Goal: Information Seeking & Learning: Learn about a topic

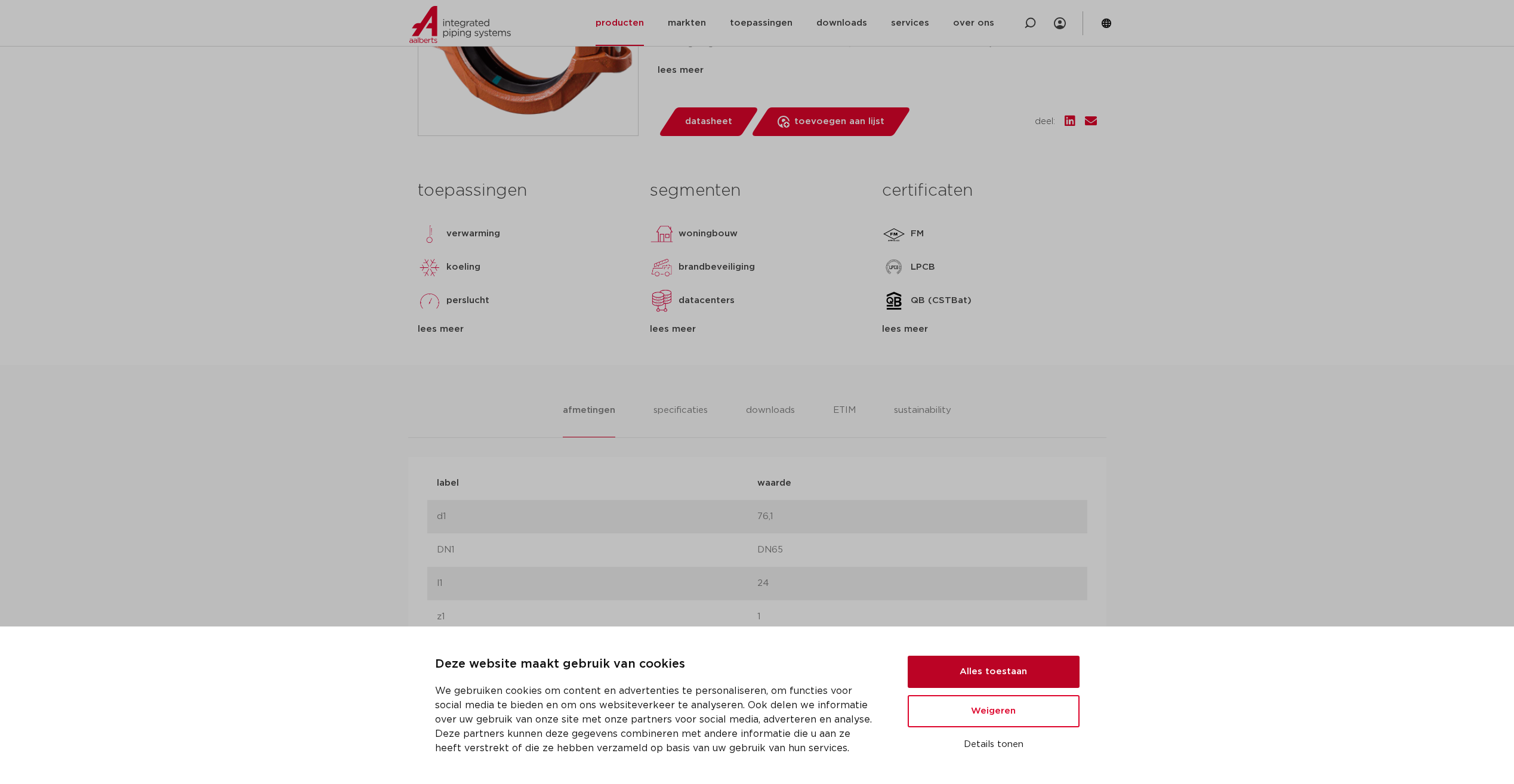
click at [1014, 667] on button "Alles toestaan" at bounding box center [993, 672] width 172 height 33
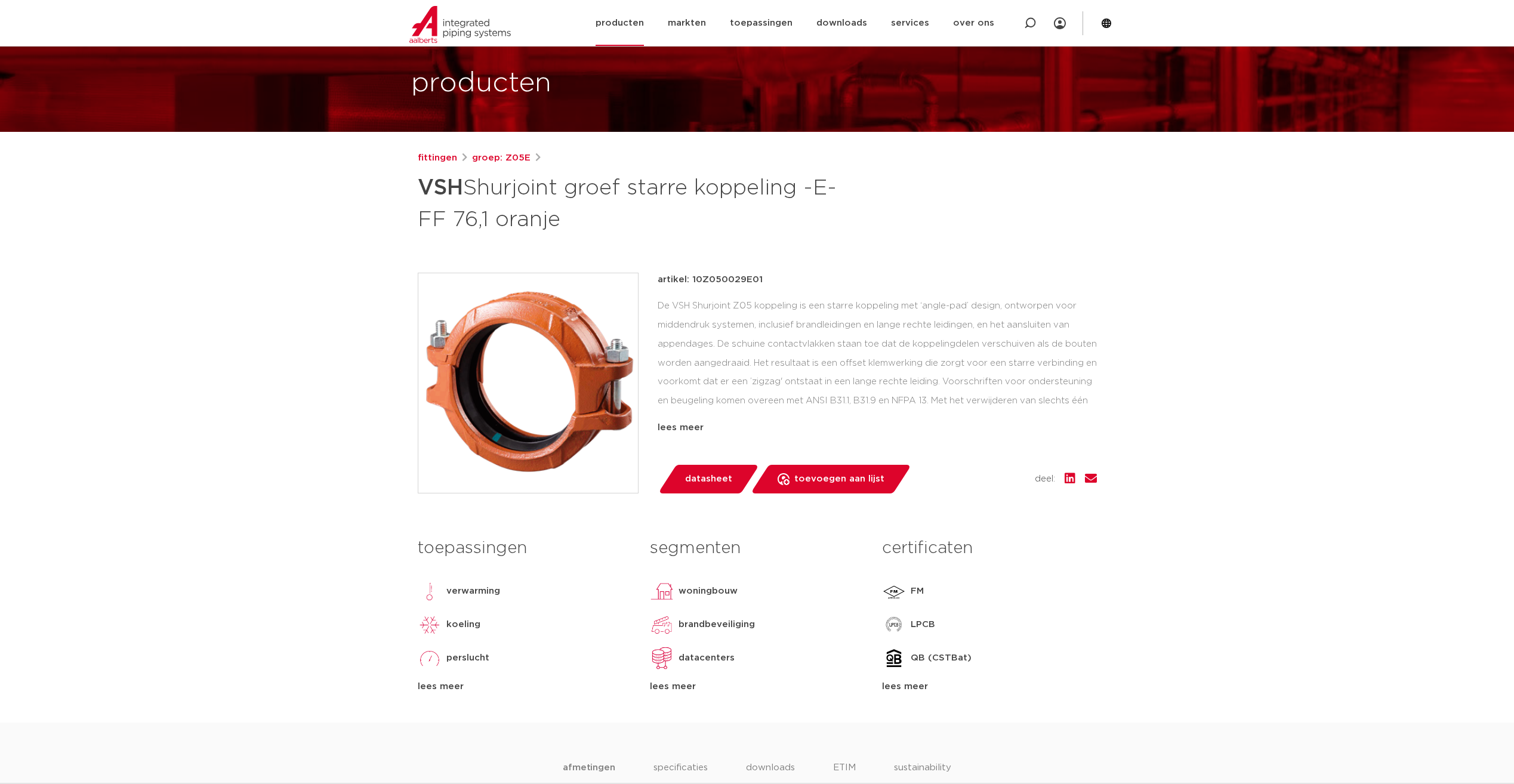
scroll to position [60, 0]
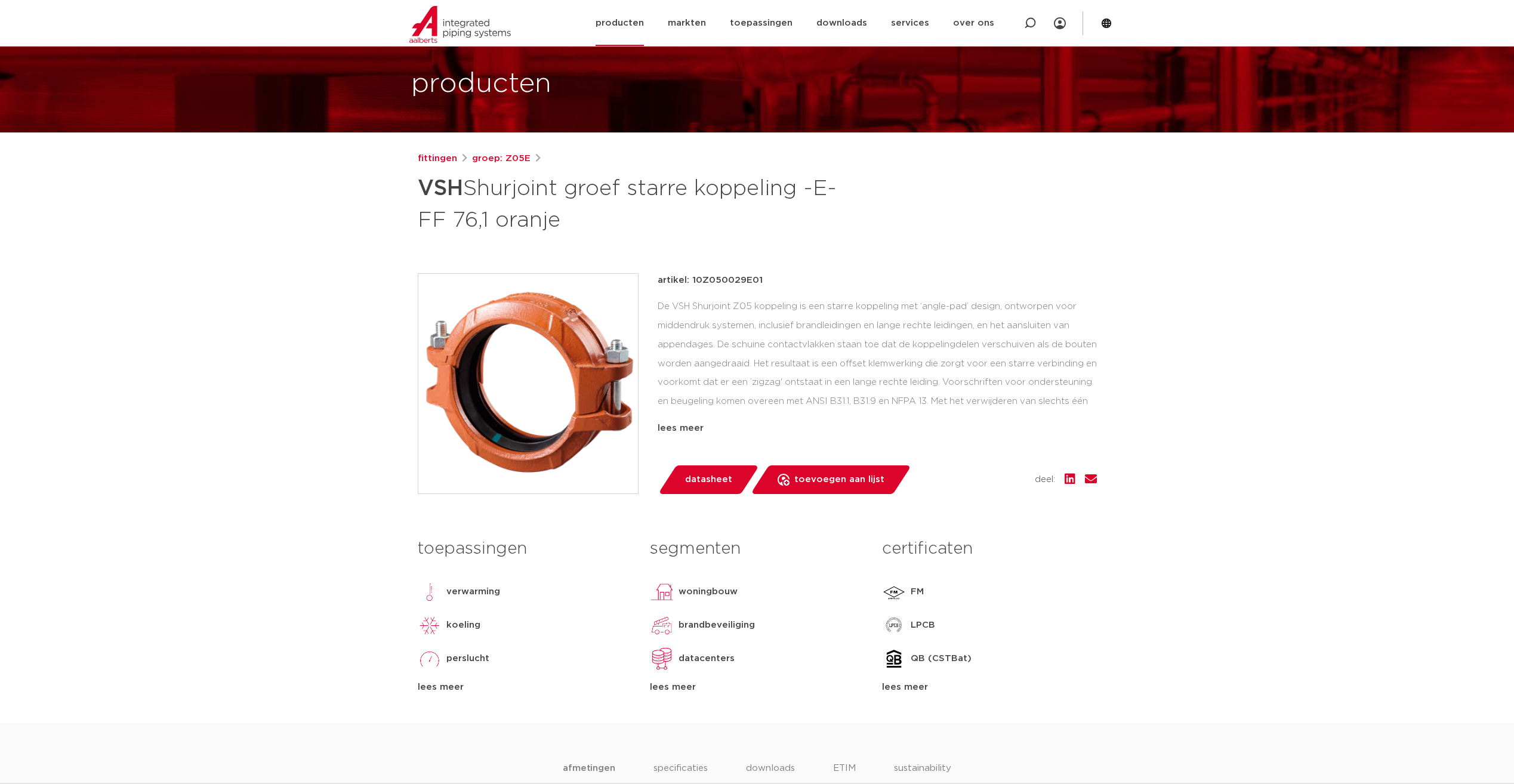
click at [640, 21] on link "producten" at bounding box center [620, 23] width 48 height 46
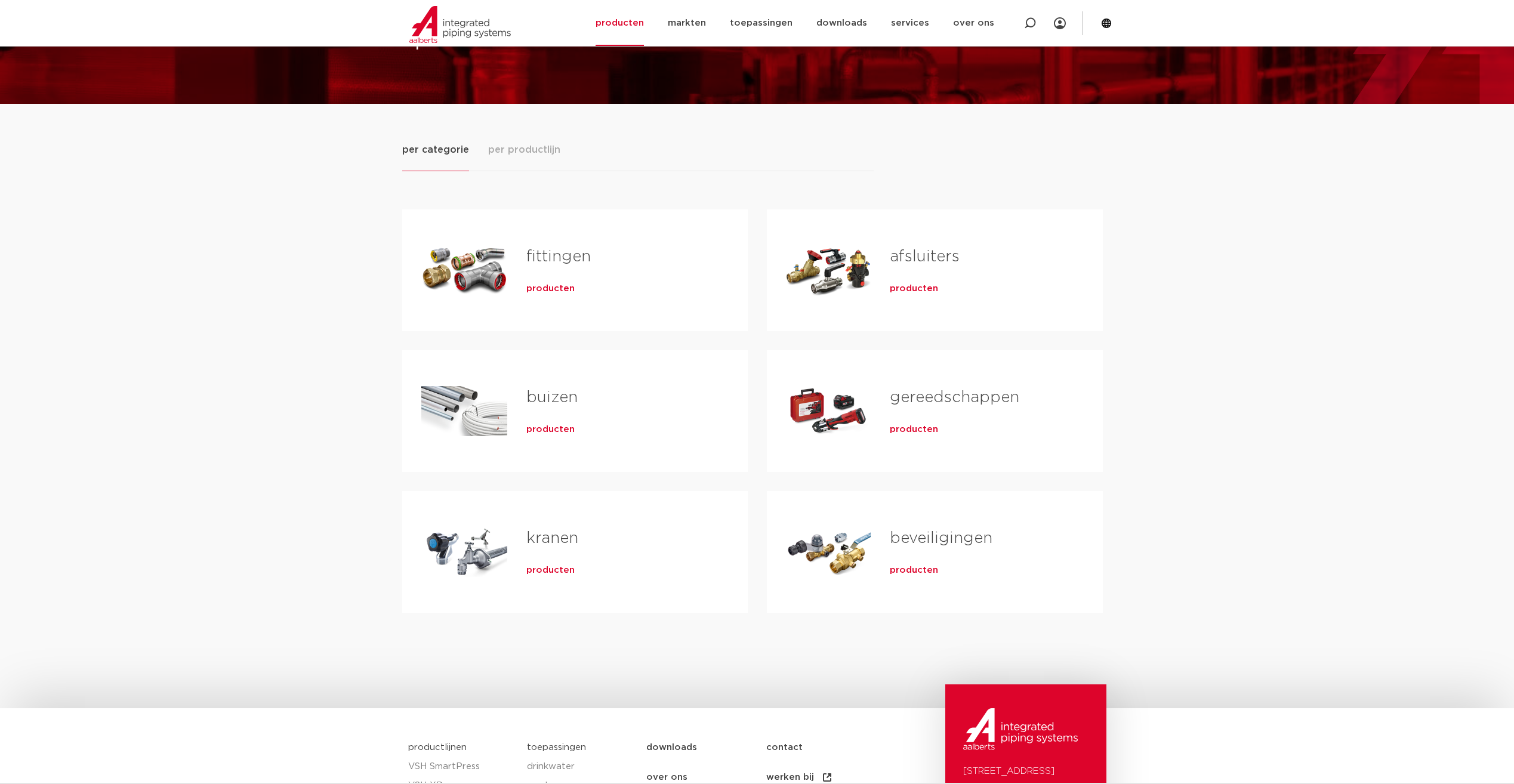
scroll to position [119, 0]
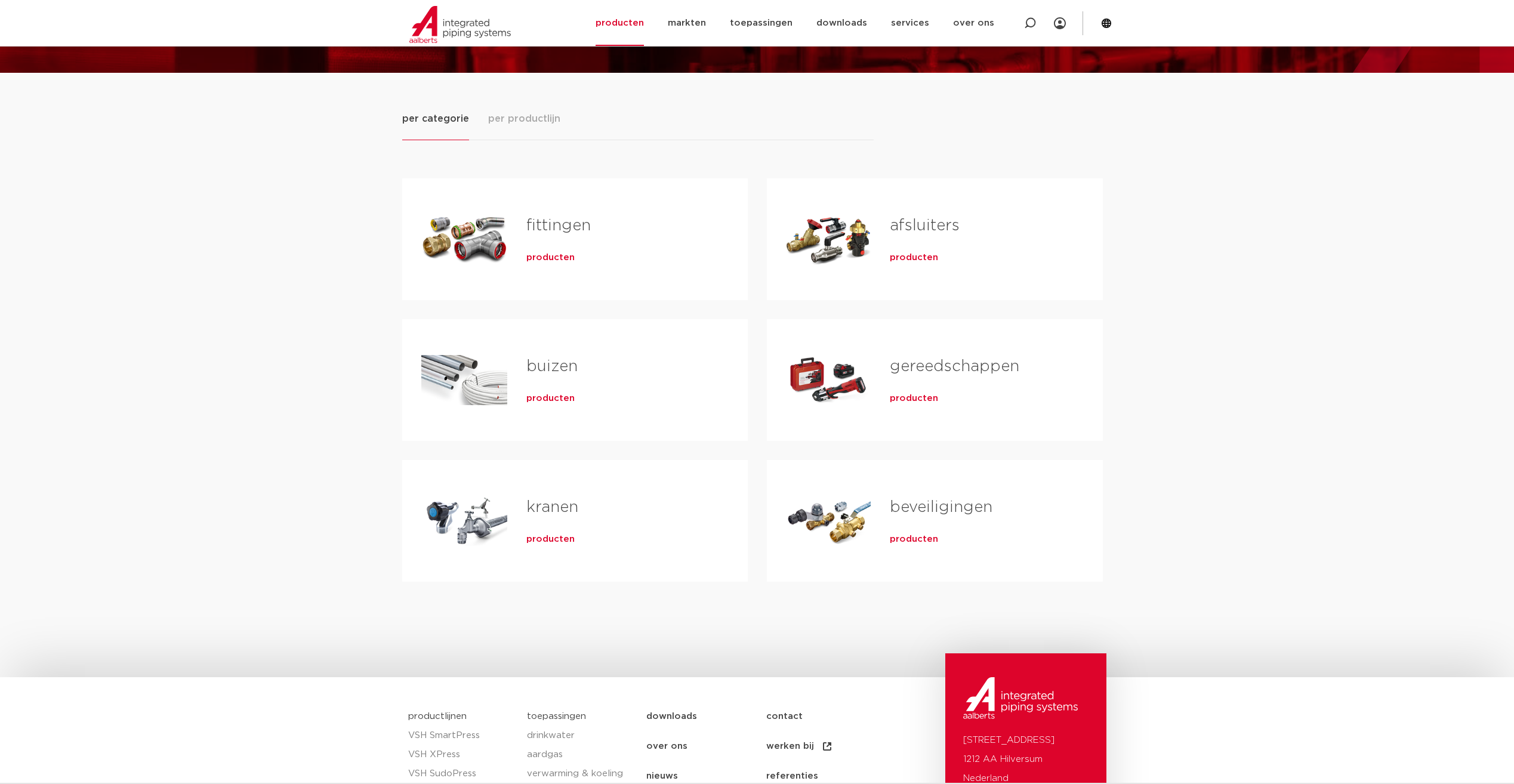
click at [540, 363] on link "buizen" at bounding box center [551, 366] width 51 height 15
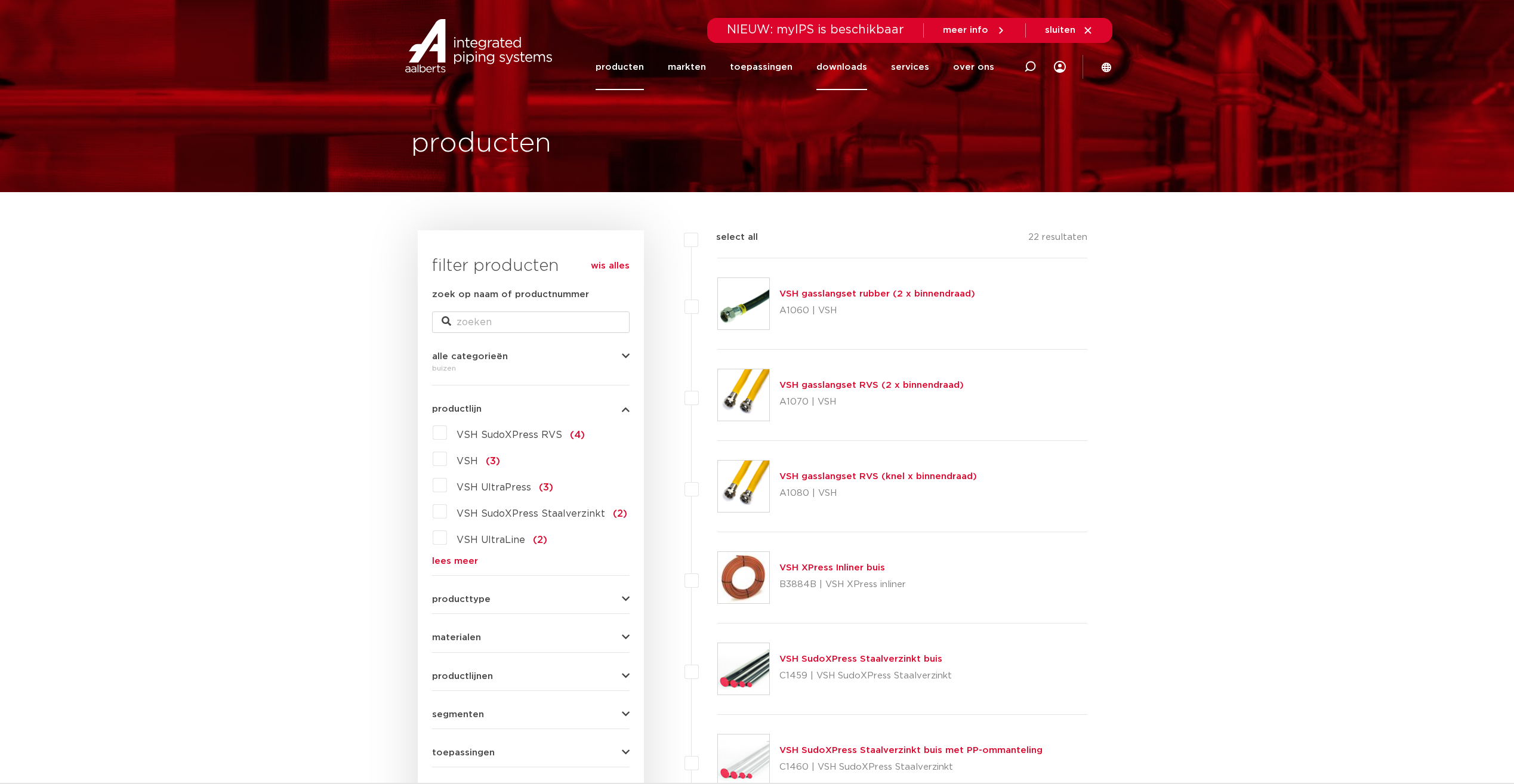
click at [850, 69] on link "downloads" at bounding box center [842, 67] width 50 height 46
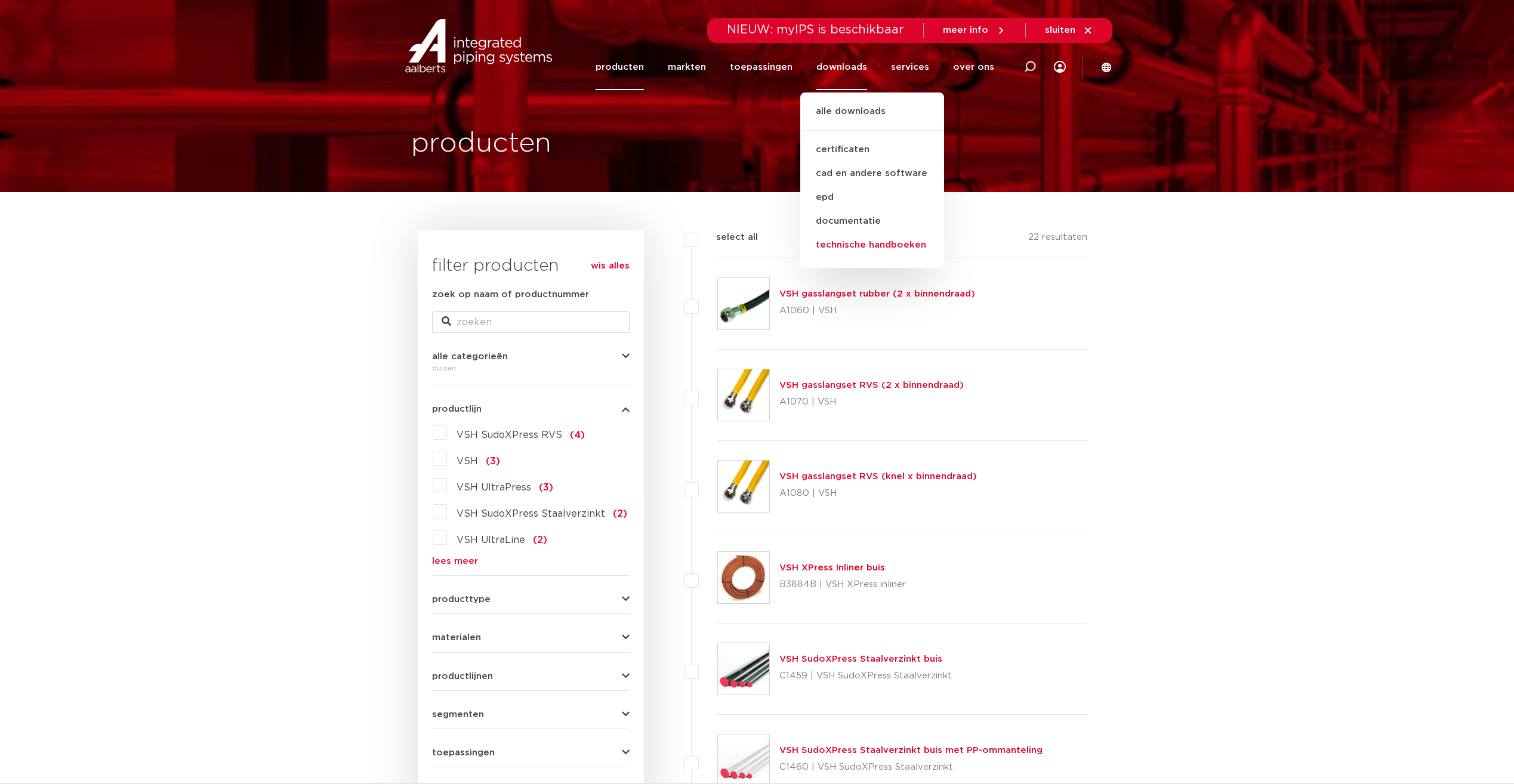
click at [853, 244] on link "technische handboeken" at bounding box center [872, 245] width 144 height 24
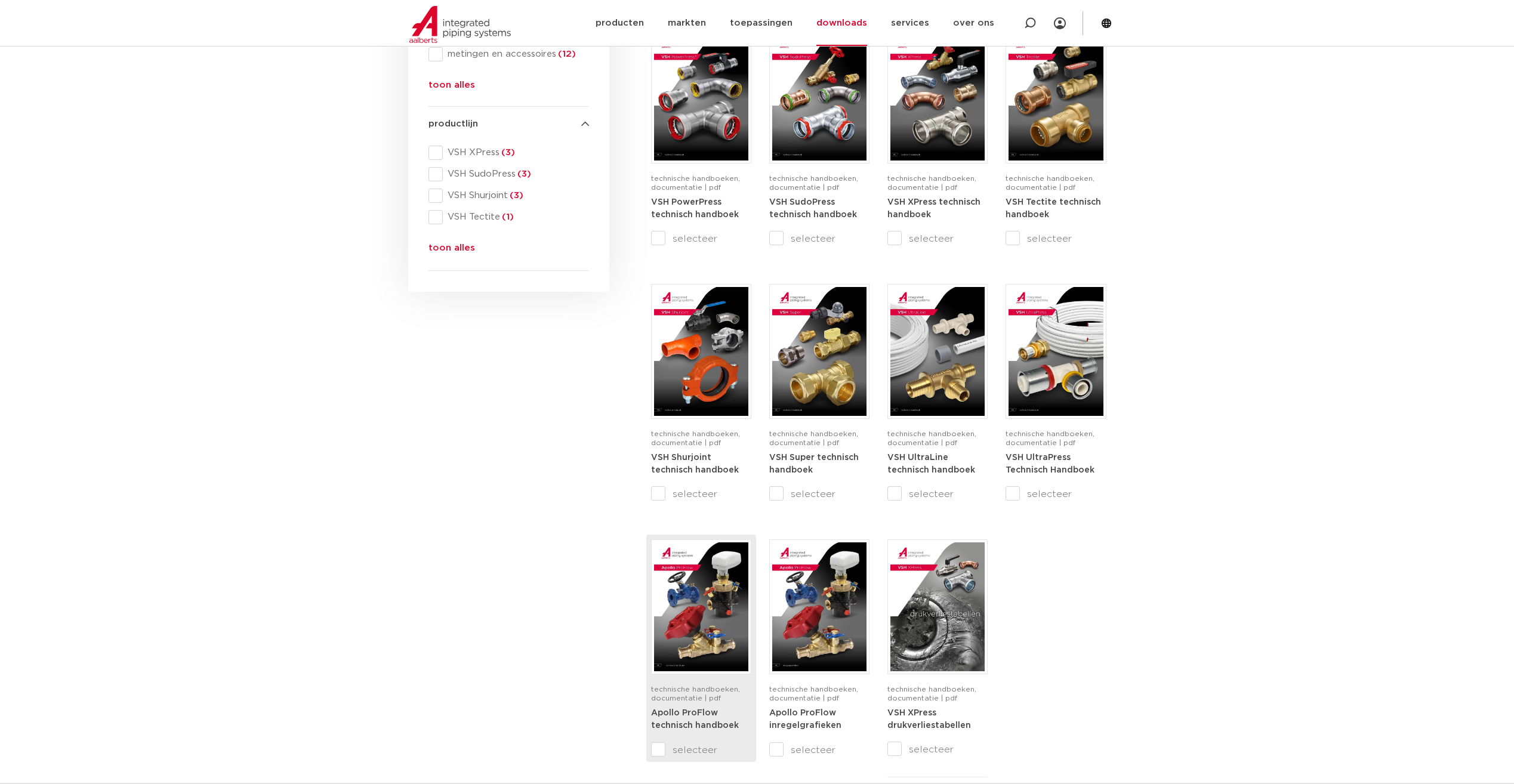
scroll to position [478, 0]
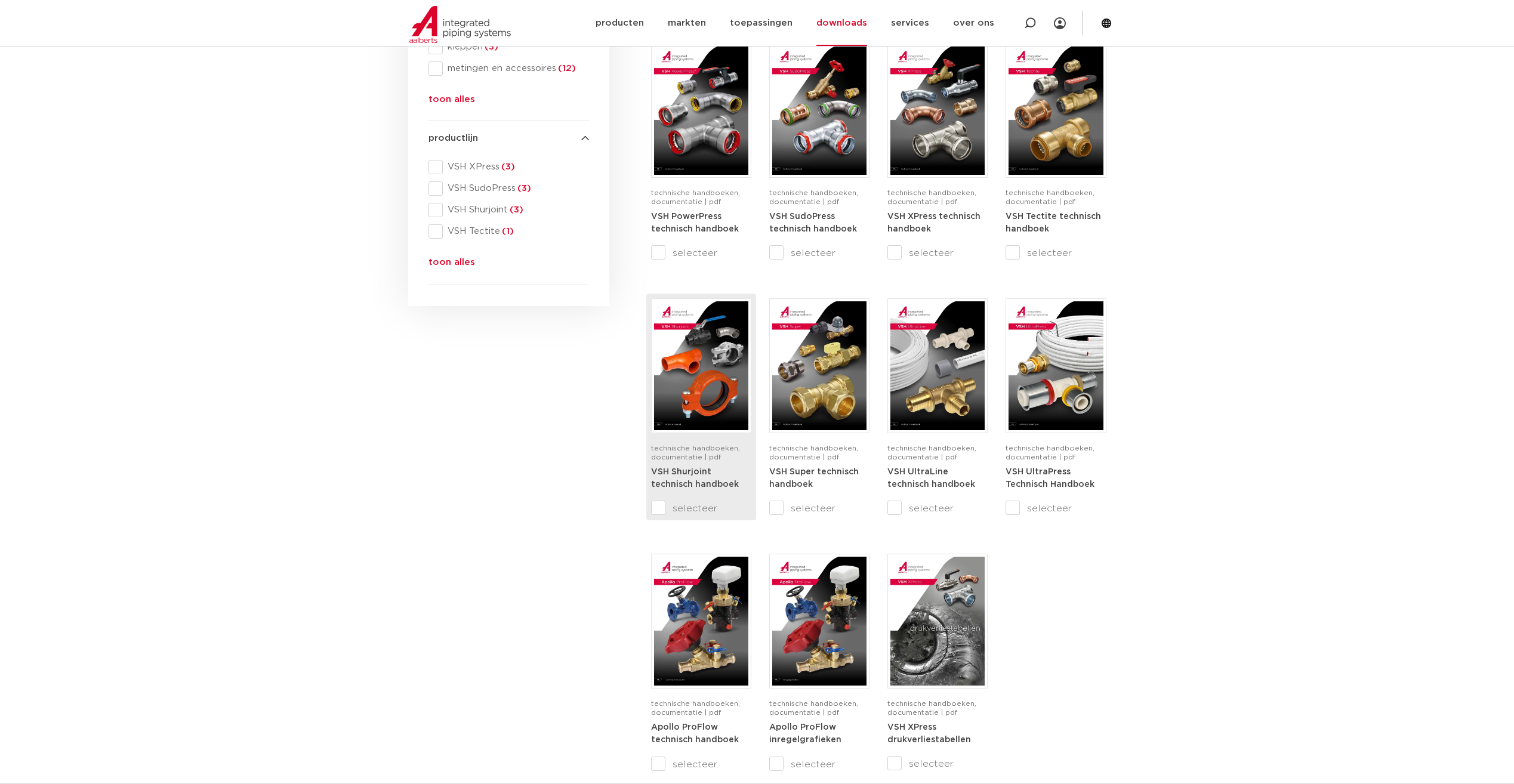
click at [689, 476] on link "VSH Shurjoint technisch handboek" at bounding box center [695, 478] width 88 height 22
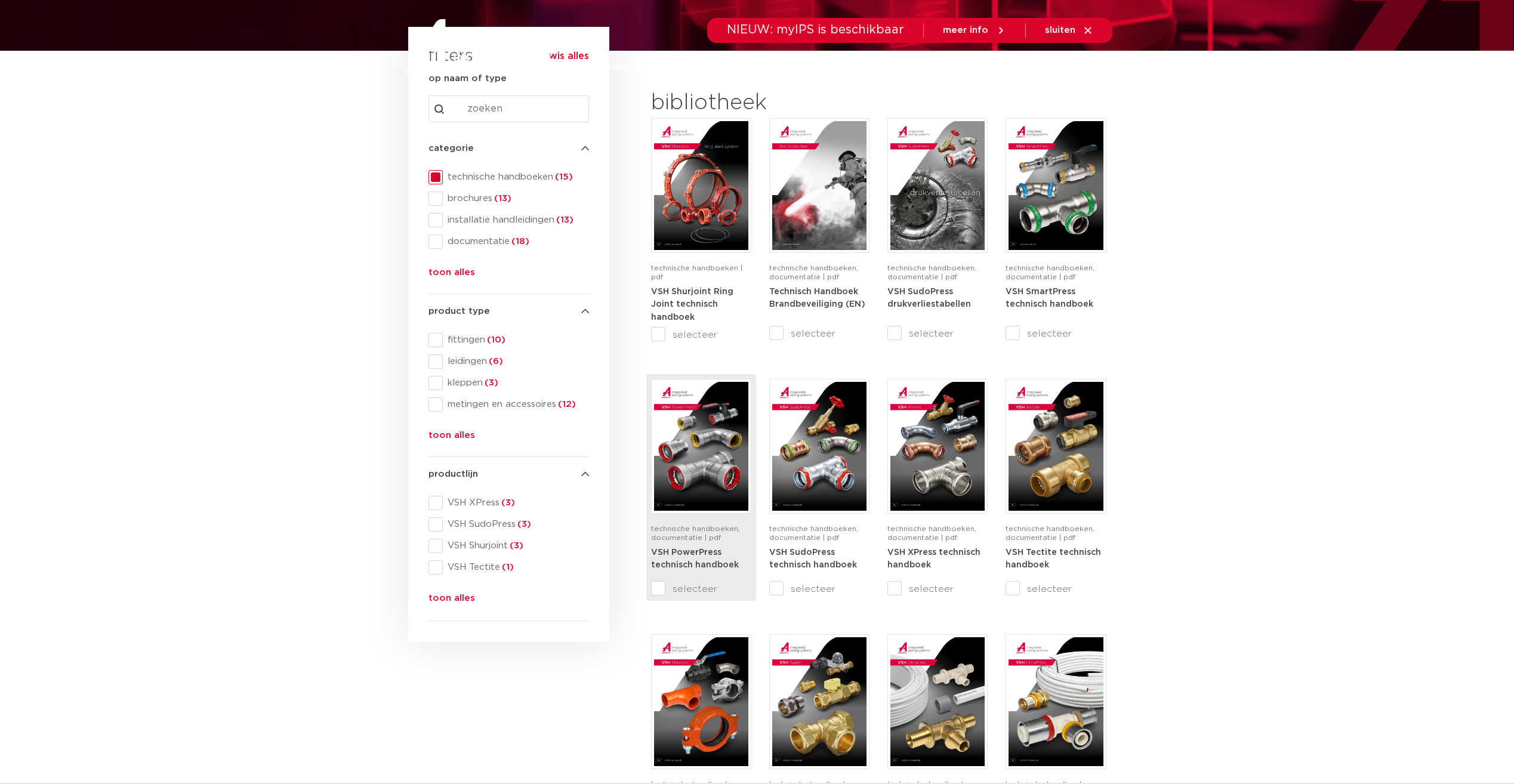
scroll to position [239, 0]
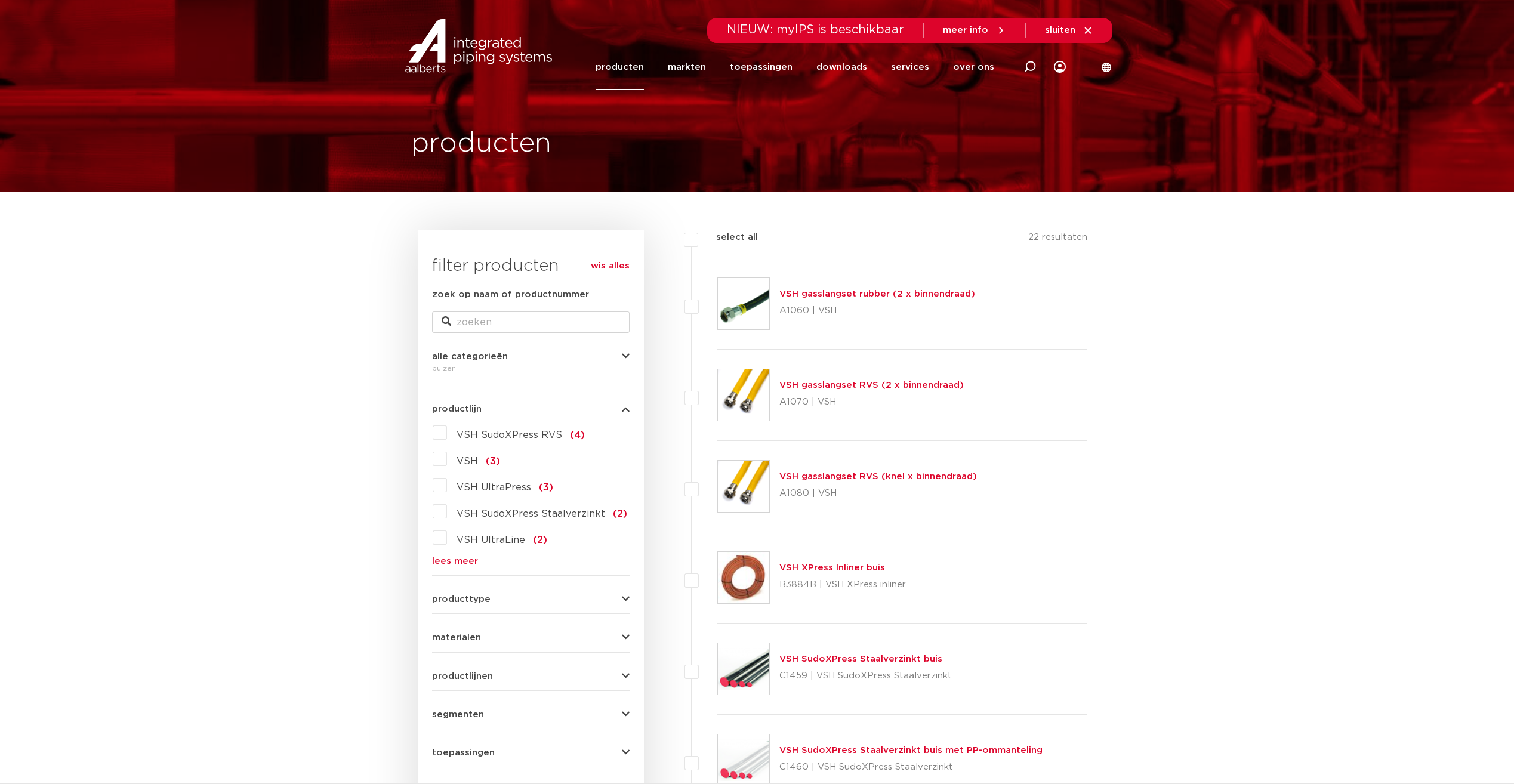
click at [634, 80] on link "producten" at bounding box center [620, 67] width 48 height 46
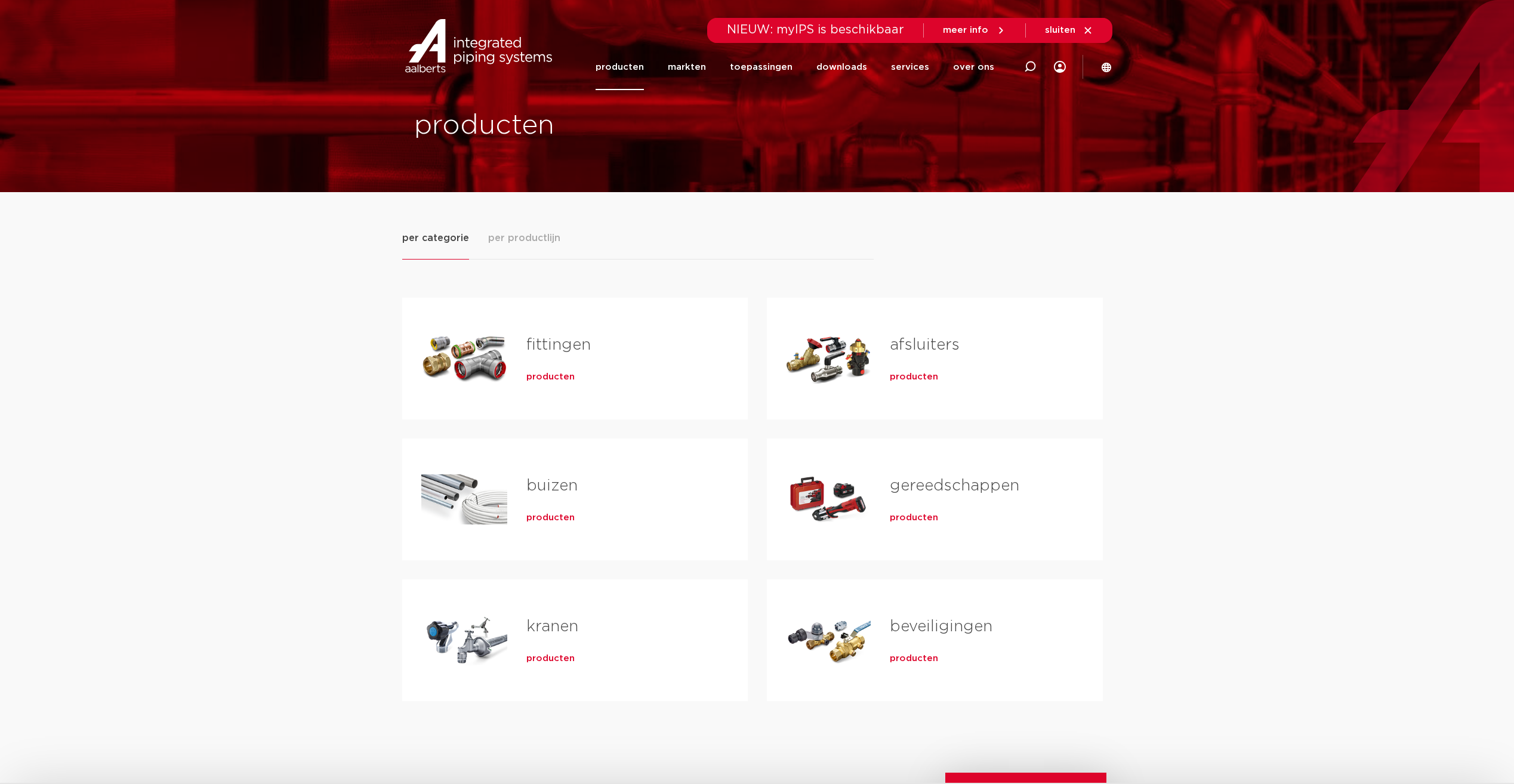
click at [943, 484] on link "gereedschappen" at bounding box center [954, 486] width 129 height 15
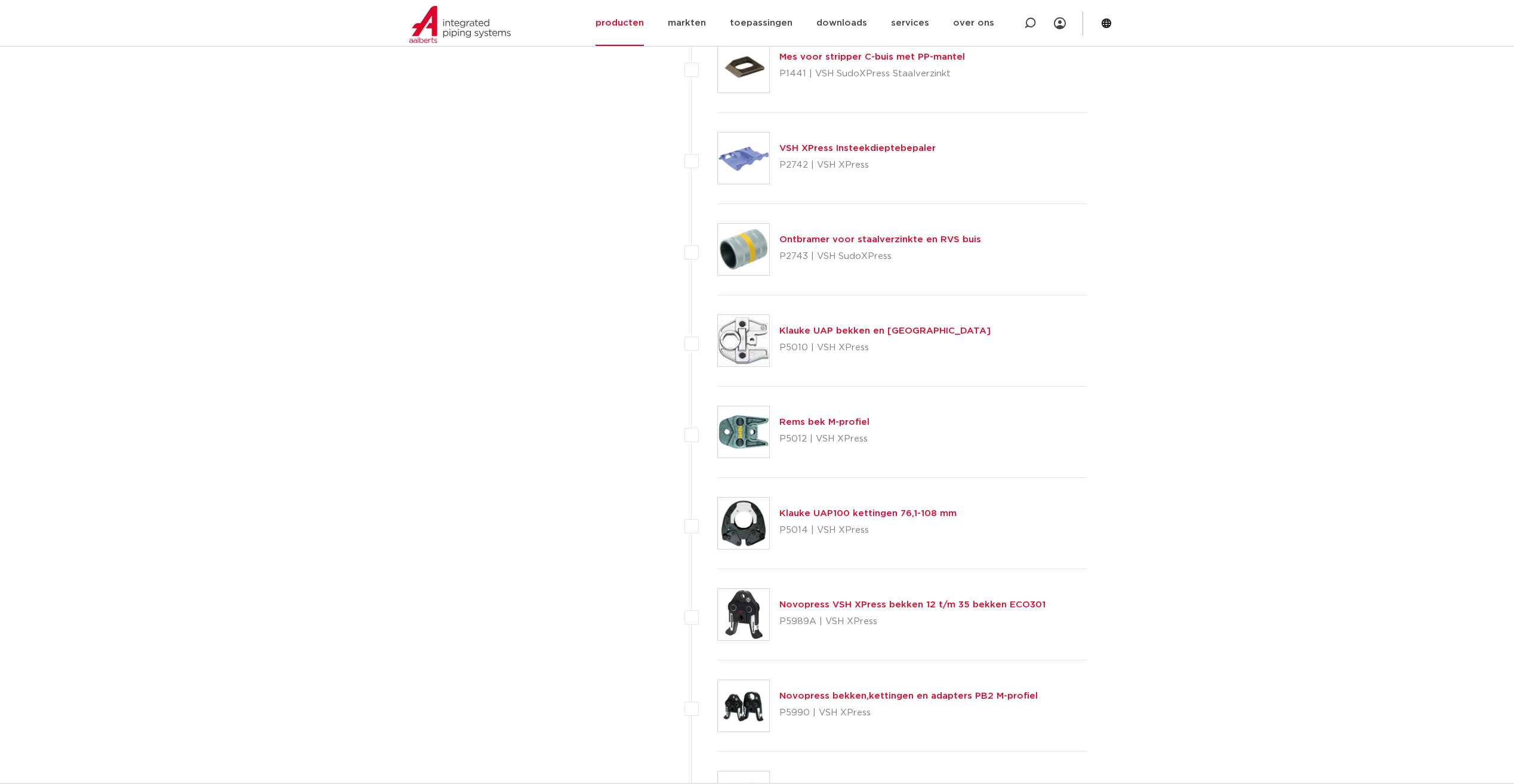
scroll to position [3043, 0]
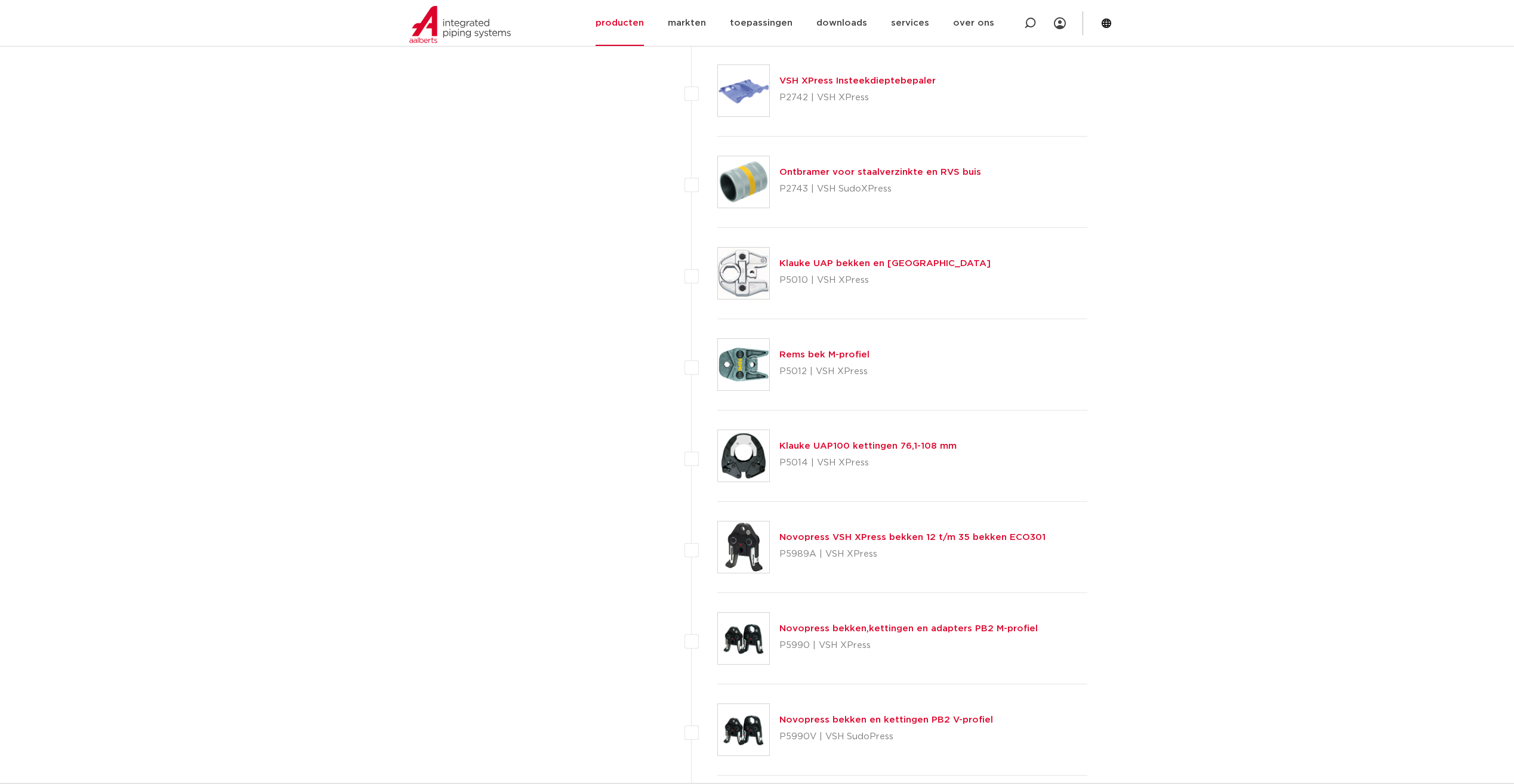
drag, startPoint x: 1198, startPoint y: 513, endPoint x: 1170, endPoint y: 508, distance: 28.4
click at [1169, 508] on body "Zoeken NIEUW: myIPS is beschikbaar meer info sluiten producten markten toepassi…" at bounding box center [757, 204] width 1514 height 6494
drag, startPoint x: 1174, startPoint y: 507, endPoint x: 1165, endPoint y: 497, distance: 13.5
click at [1165, 497] on body "Zoeken NIEUW: myIPS is beschikbaar meer info sluiten producten markten toepassi…" at bounding box center [757, 204] width 1514 height 6494
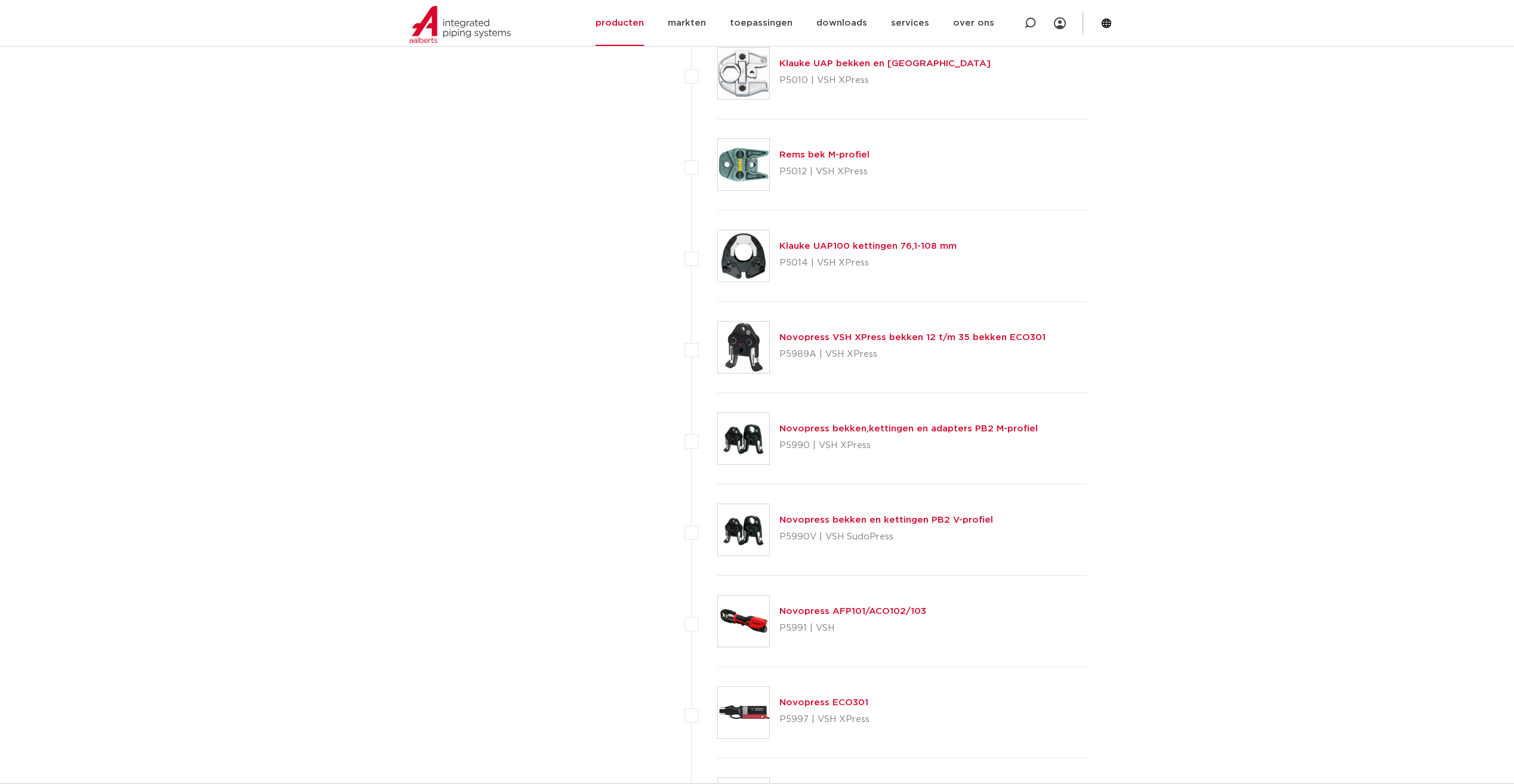
scroll to position [3282, 0]
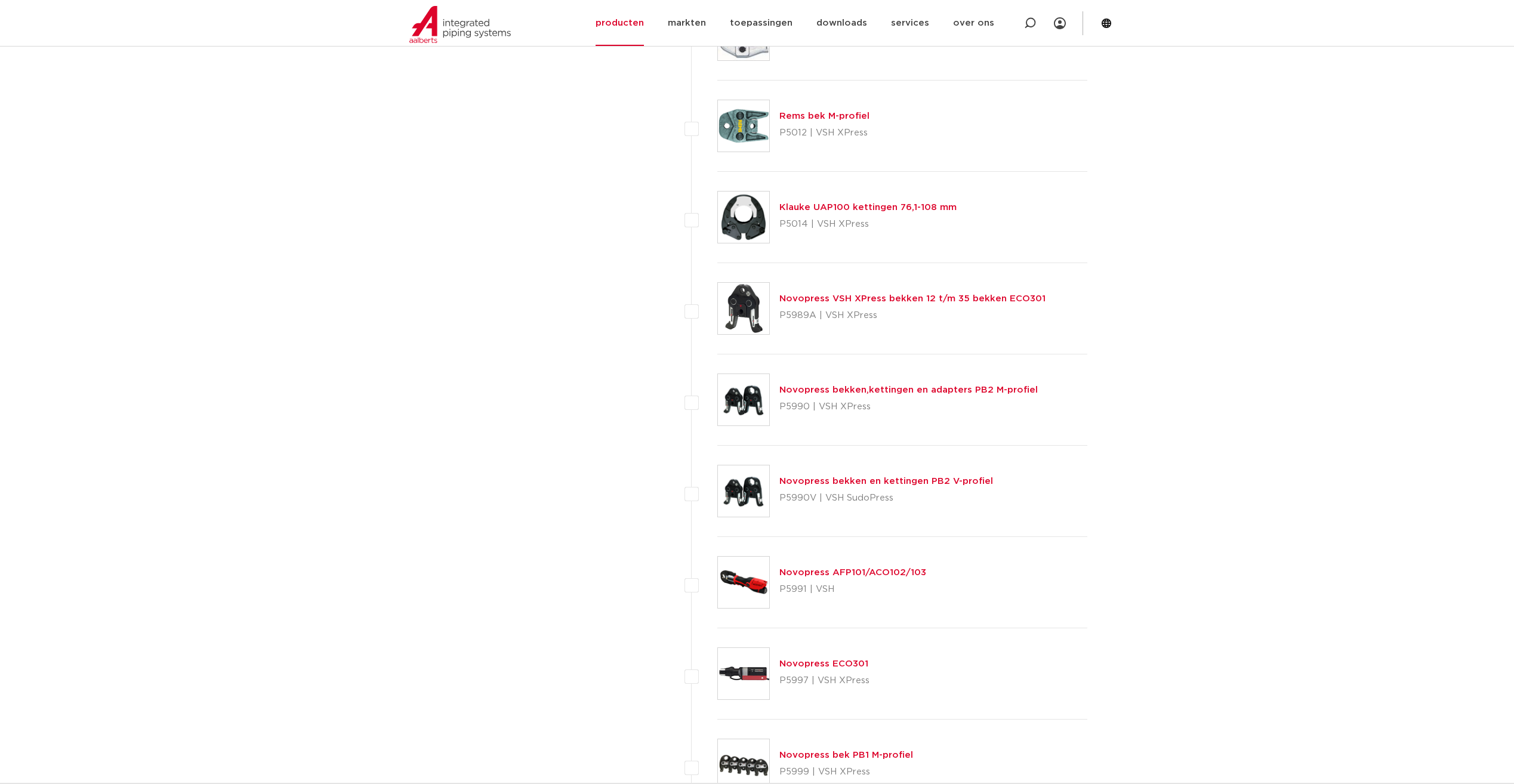
click at [890, 478] on link "Novopress bekken en kettingen PB2 V-profiel" at bounding box center [886, 481] width 214 height 9
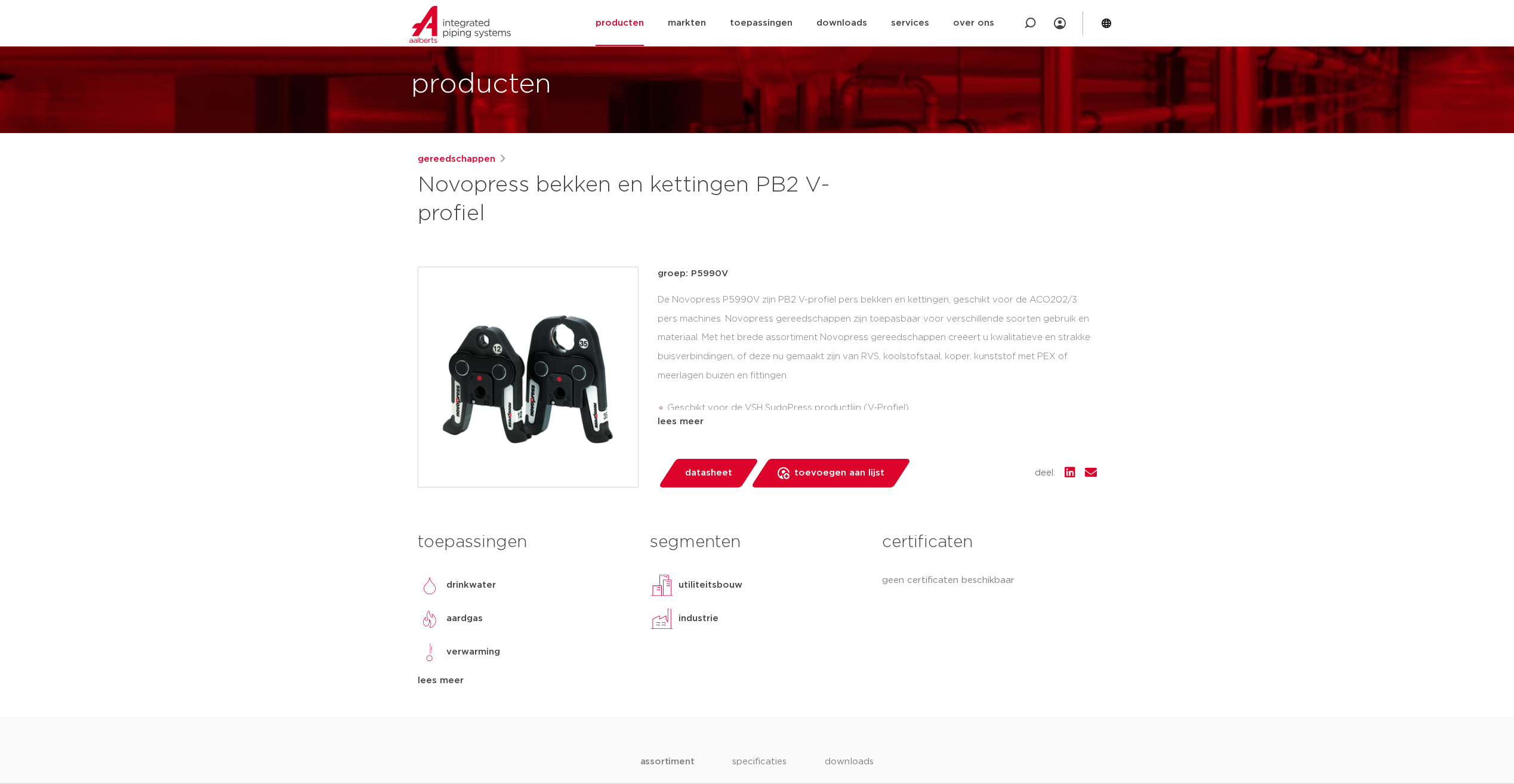
scroll to position [60, 0]
click at [699, 428] on div "groep: P5990V De Novopress P5990V zijn PB2 V-profiel pers bekken en kettingen, …" at bounding box center [877, 376] width 439 height 221
drag, startPoint x: 699, startPoint y: 428, endPoint x: 689, endPoint y: 426, distance: 10.2
click at [689, 426] on div "lees meer" at bounding box center [877, 421] width 439 height 15
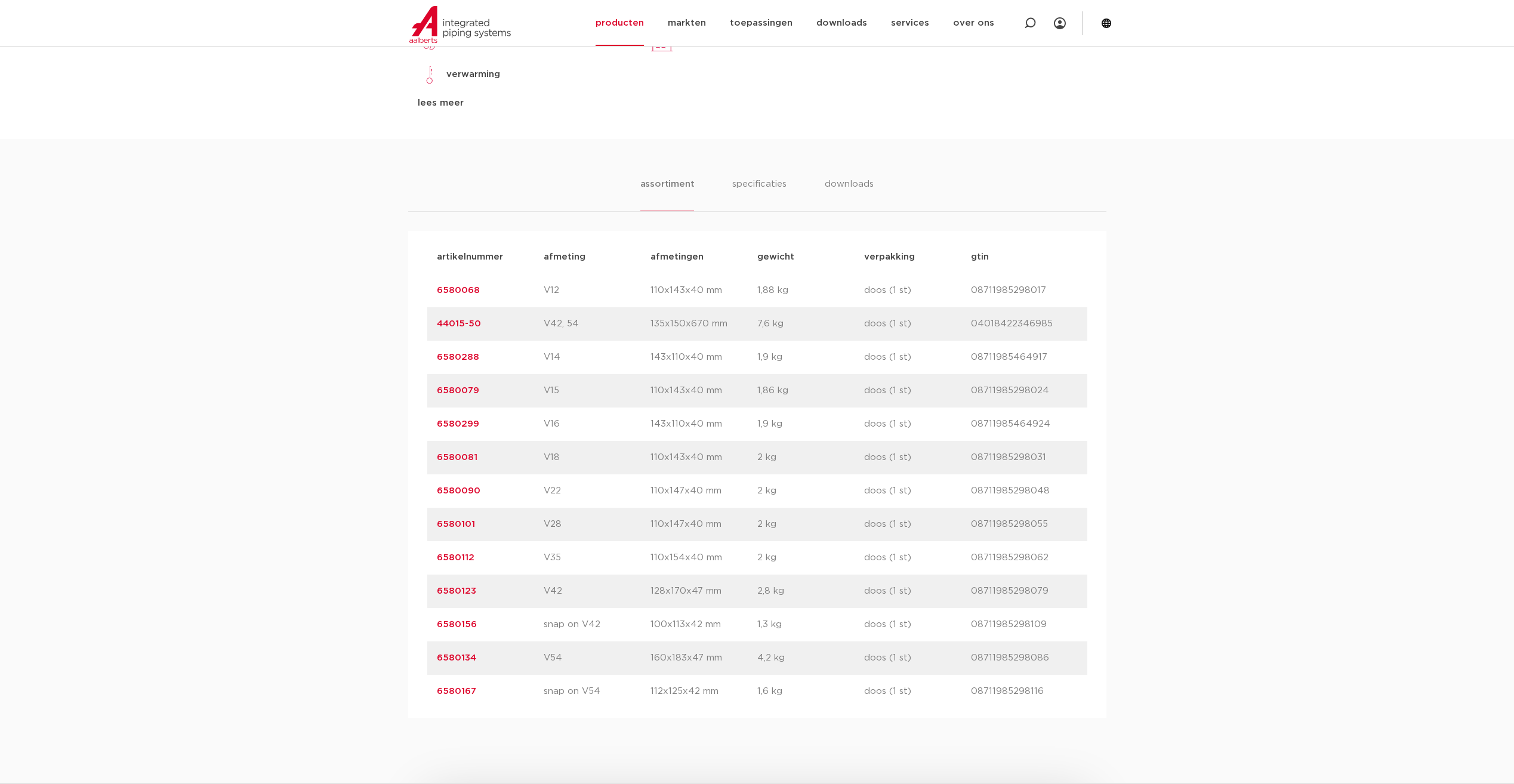
scroll to position [657, 0]
click at [448, 294] on link "6580068" at bounding box center [458, 295] width 43 height 9
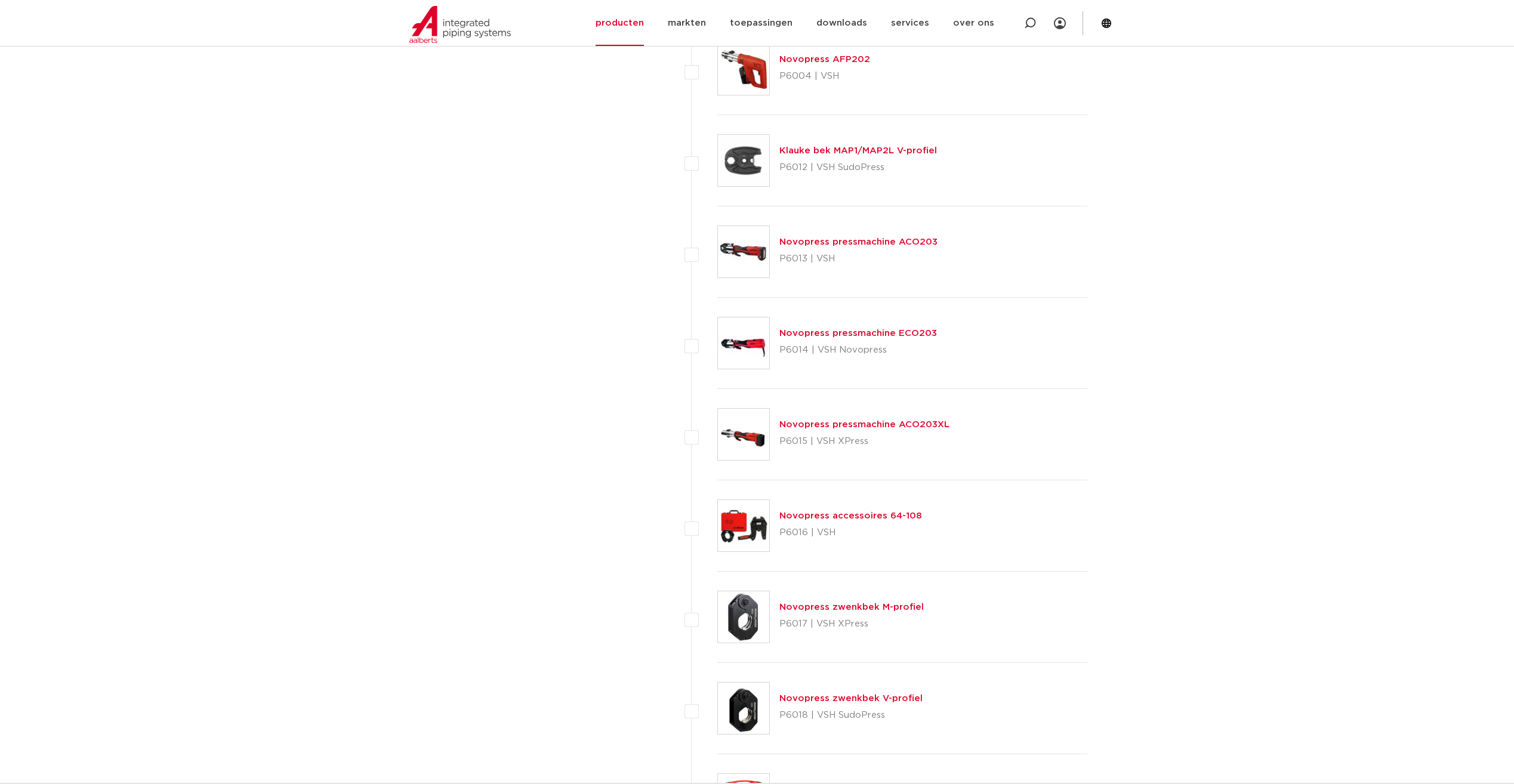
scroll to position [4535, 0]
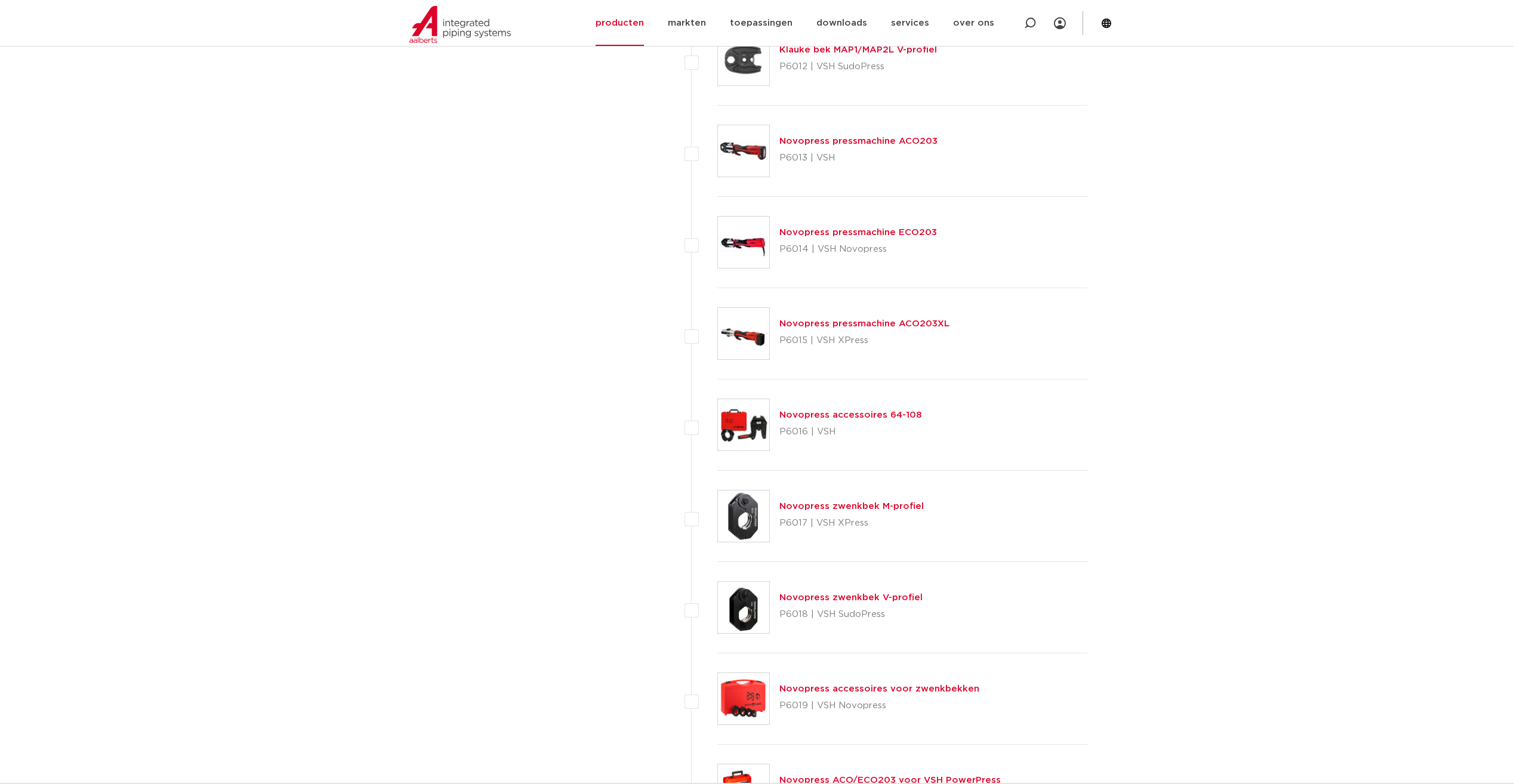
click at [798, 417] on link "Novopress accessoires 64-108" at bounding box center [851, 415] width 143 height 9
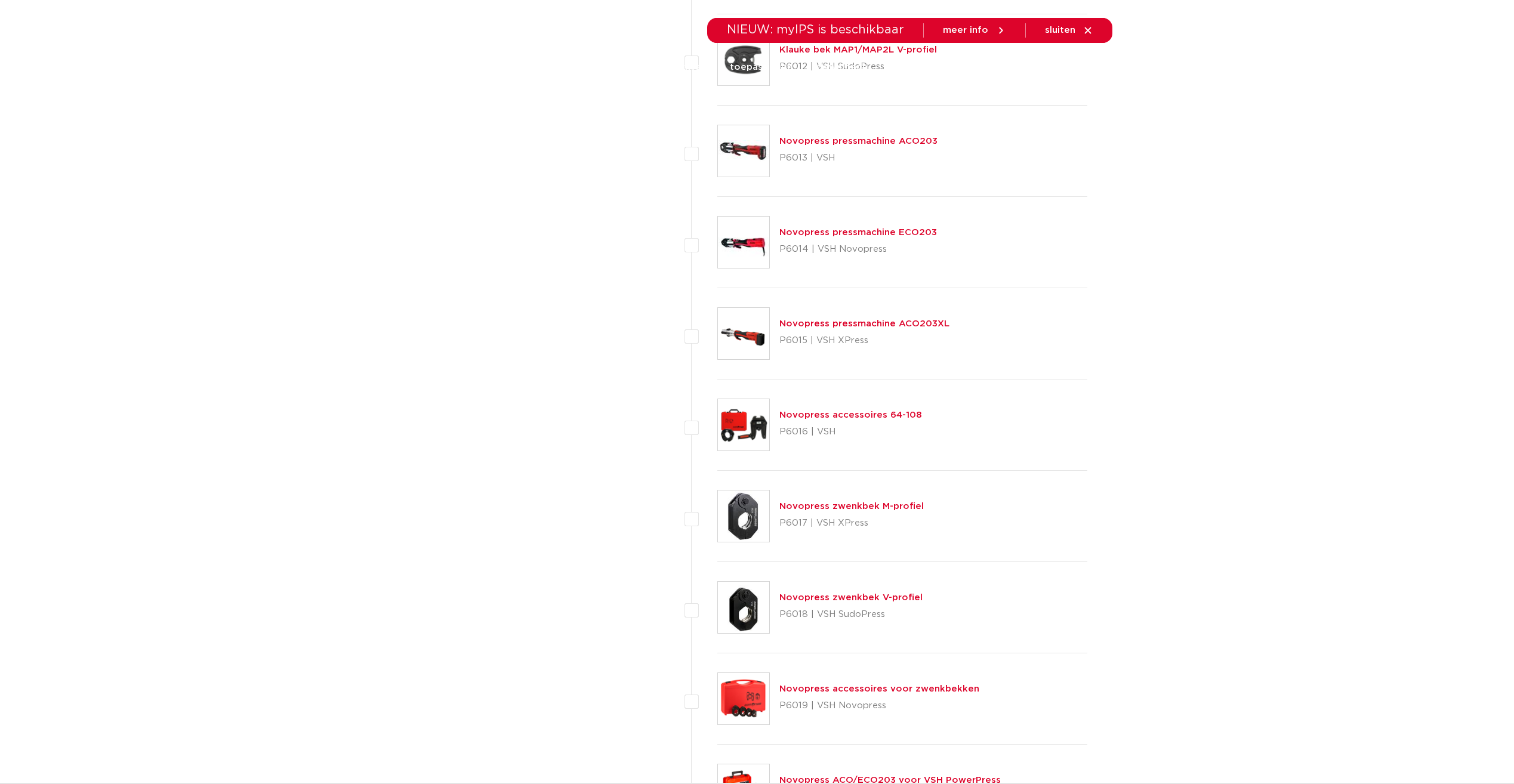
click at [867, 506] on link "Novopress zwenkbek M-profiel" at bounding box center [852, 506] width 145 height 9
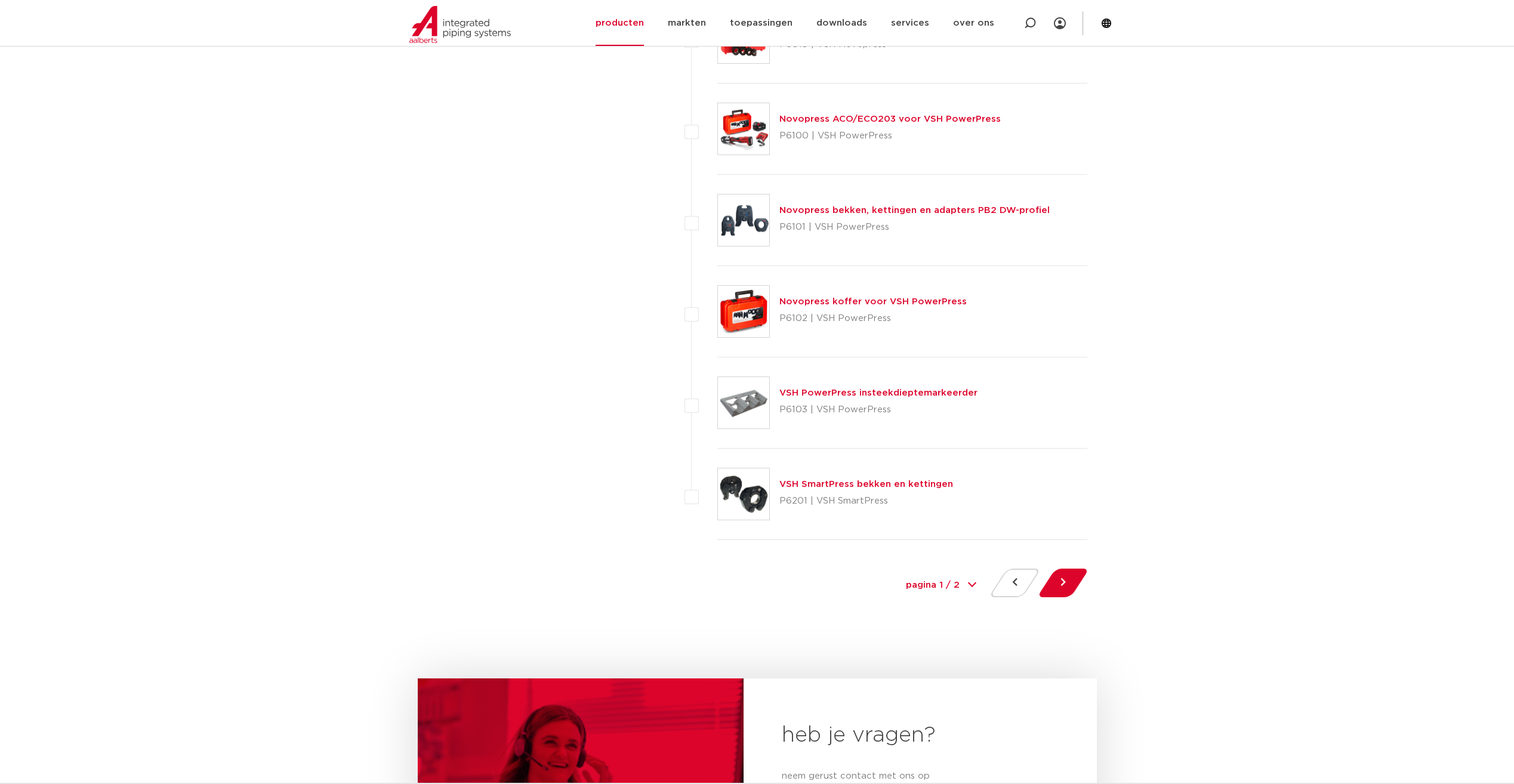
scroll to position [5192, 0]
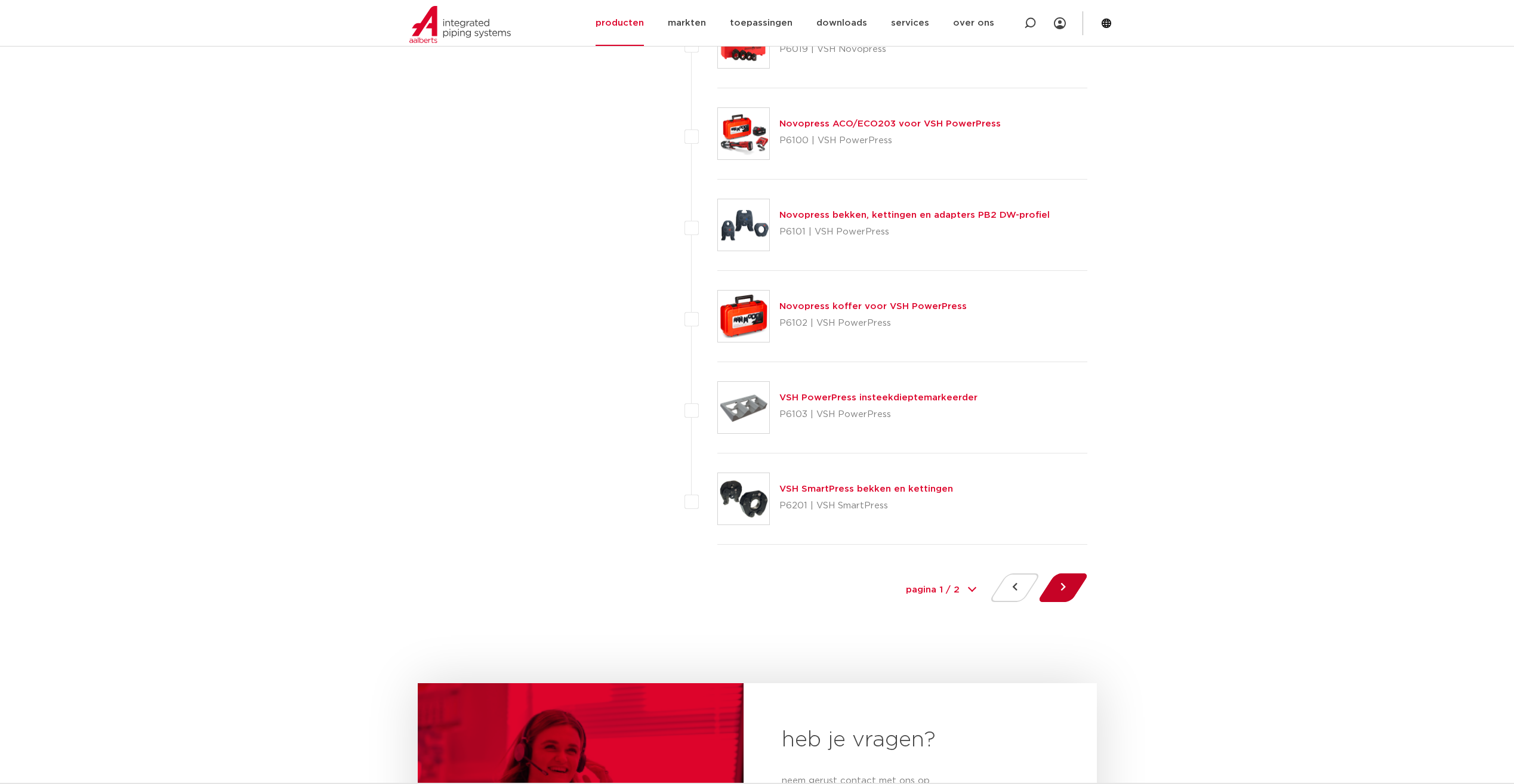
click at [1077, 582] on button at bounding box center [1063, 588] width 34 height 29
